Goal: Task Accomplishment & Management: Complete application form

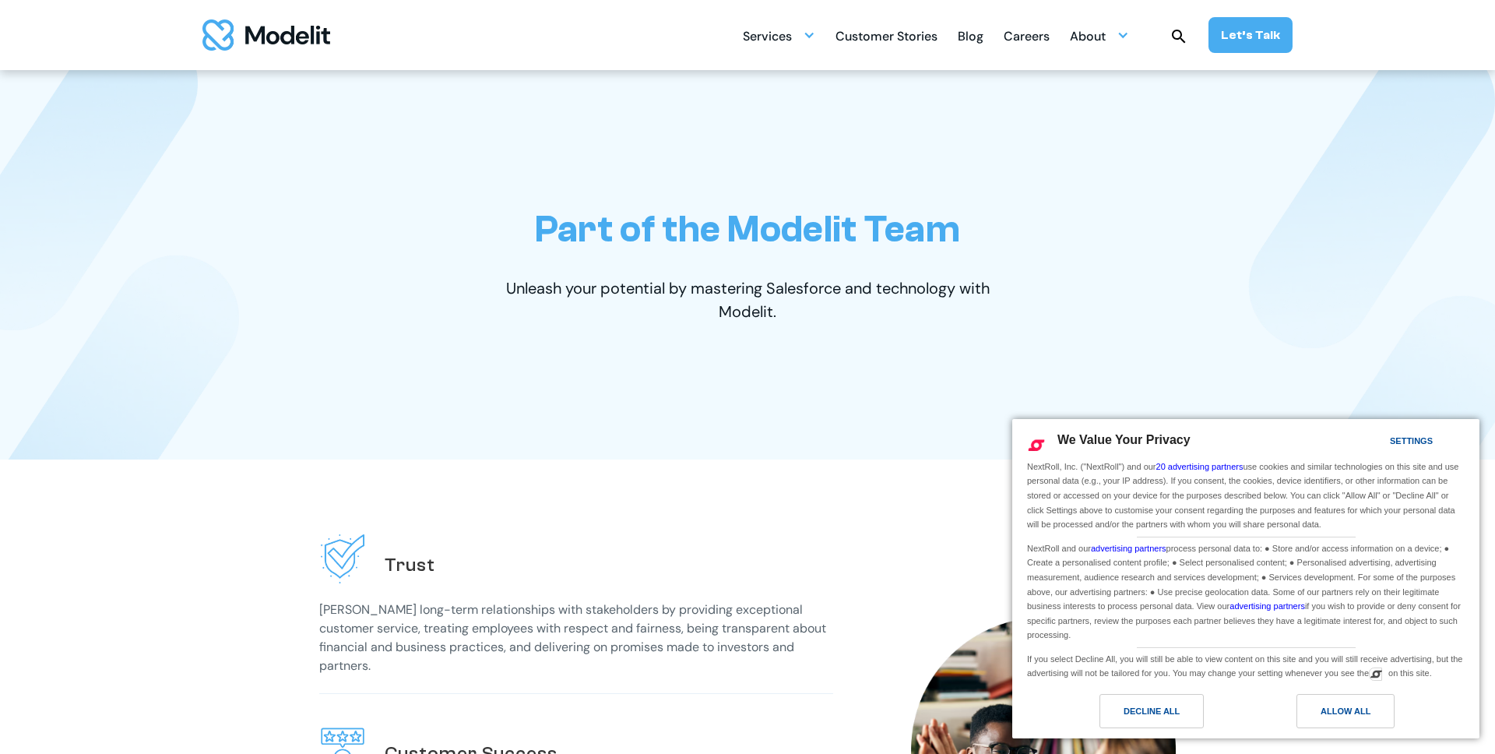
click at [1042, 37] on div "Careers" at bounding box center [1027, 38] width 46 height 30
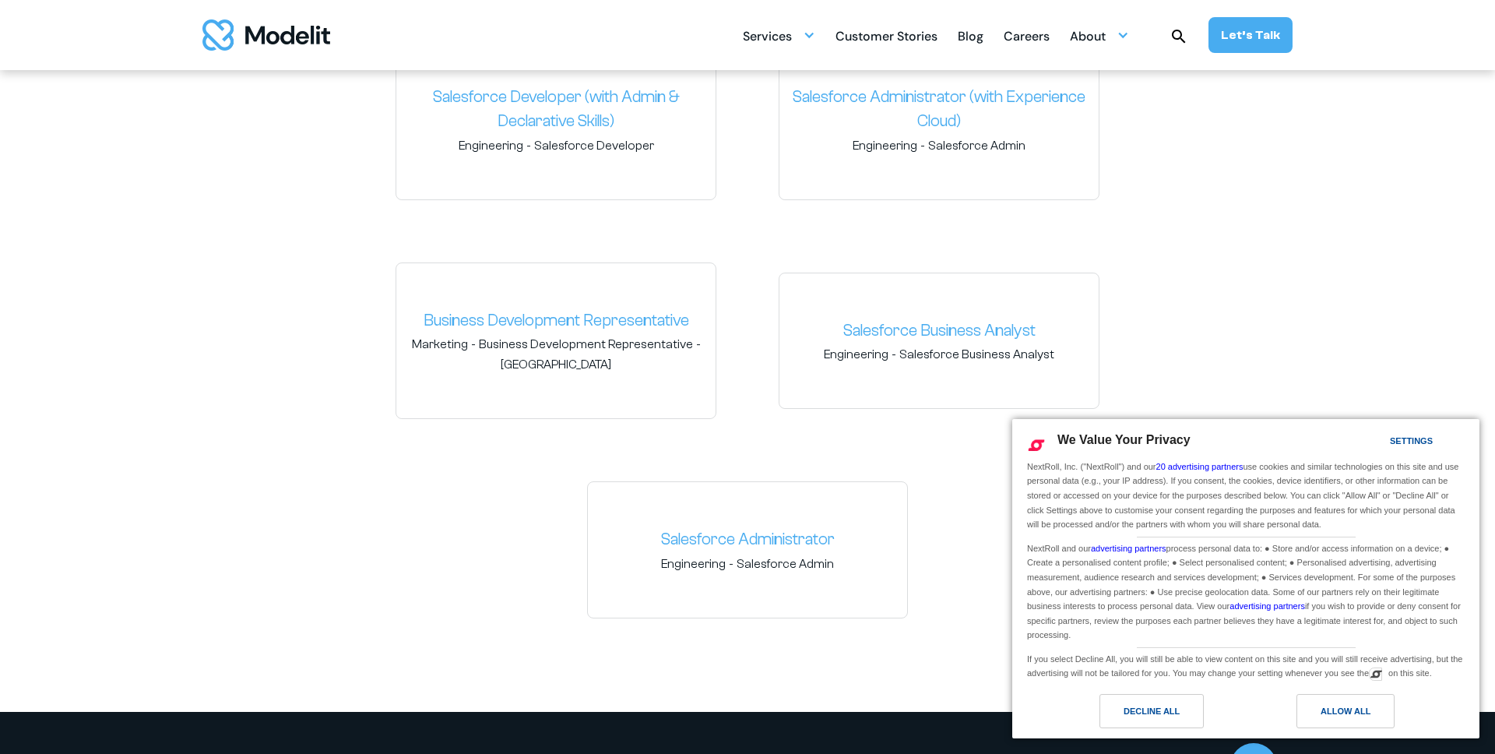
scroll to position [2484, 0]
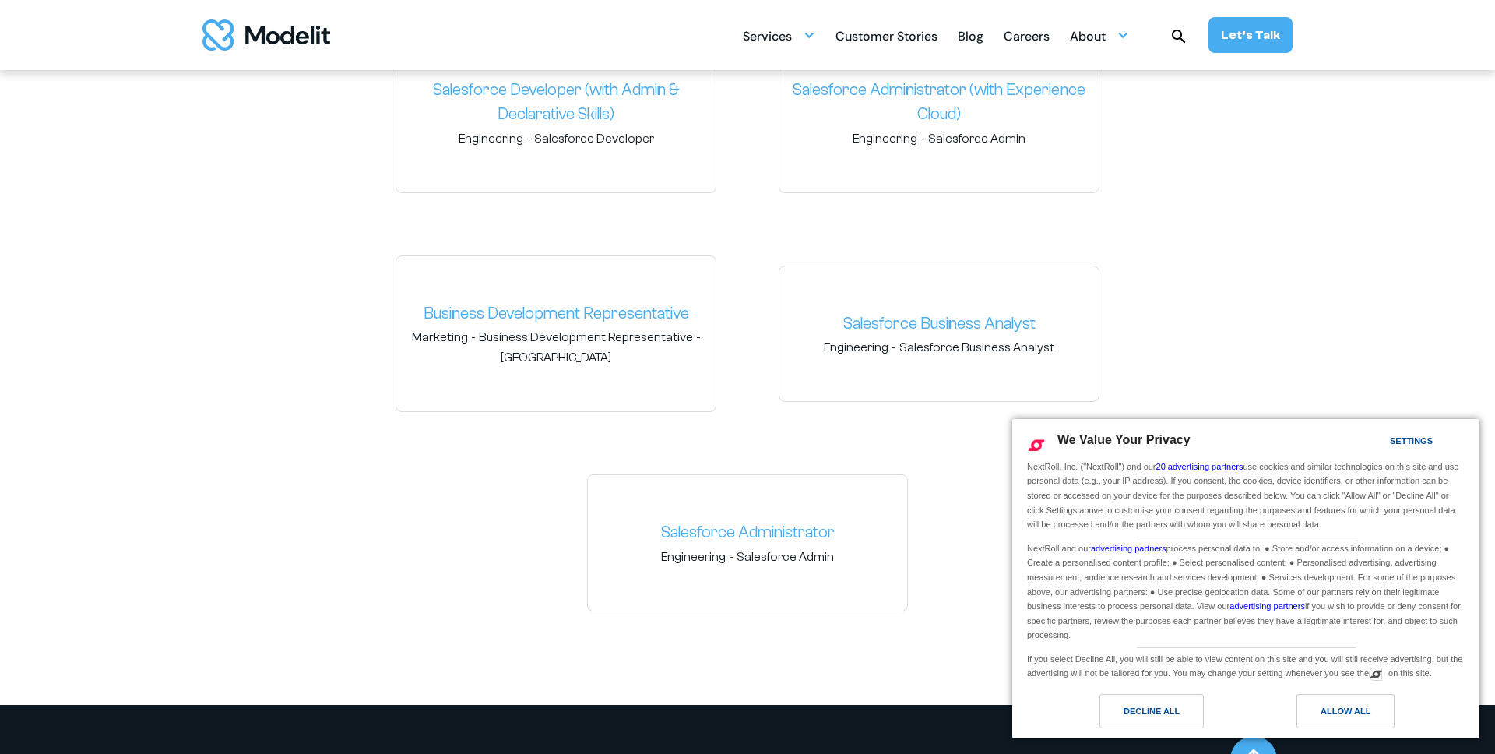
click at [753, 436] on div "Salesforce Developer (with Admin & Declarative Skills) Engineering - Salesforce…" at bounding box center [748, 321] width 966 height 579
click at [1155, 702] on div "Decline All" at bounding box center [1152, 710] width 56 height 17
